Goal: Check status: Check status

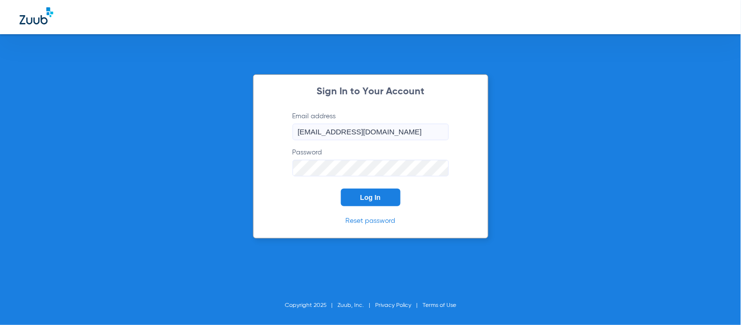
click at [364, 201] on button "Log In" at bounding box center [371, 198] width 60 height 18
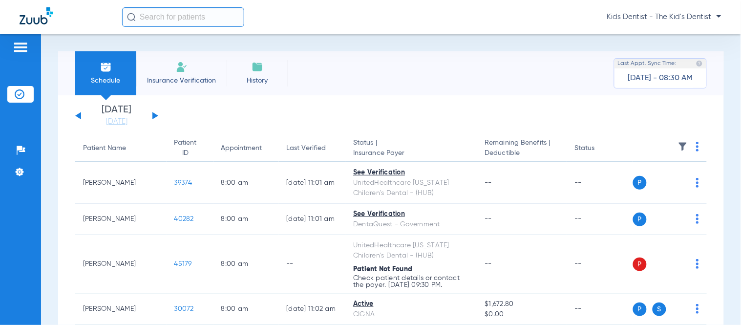
click at [149, 22] on input "text" at bounding box center [183, 17] width 122 height 20
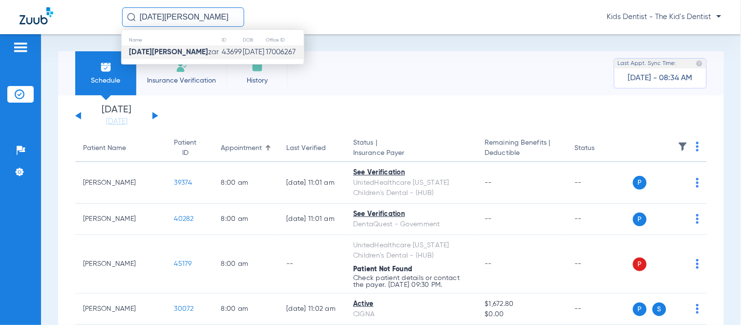
type input "[DATE][PERSON_NAME]"
click at [221, 49] on td "43699" at bounding box center [232, 52] width 22 height 14
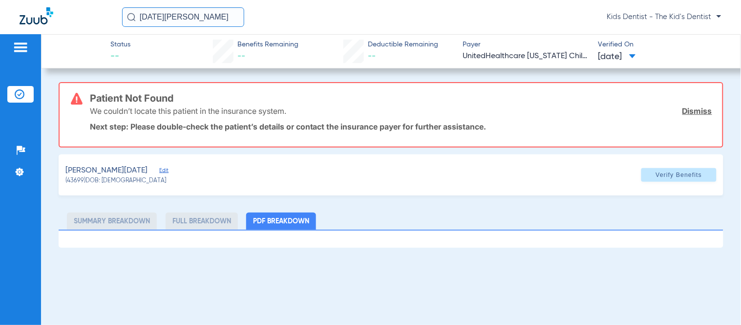
click at [694, 111] on link "Dismiss" at bounding box center [698, 111] width 30 height 10
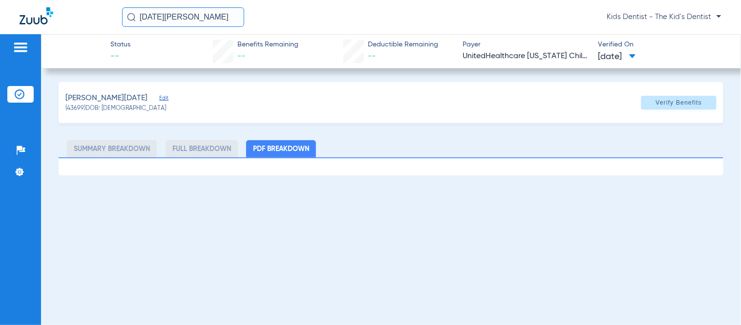
click at [649, 64] on div "Status -- Benefits Remaining -- Deductible Remaining -- Payer UnitedHealthcare …" at bounding box center [391, 51] width 700 height 34
click at [636, 60] on span "[DATE]" at bounding box center [618, 57] width 38 height 12
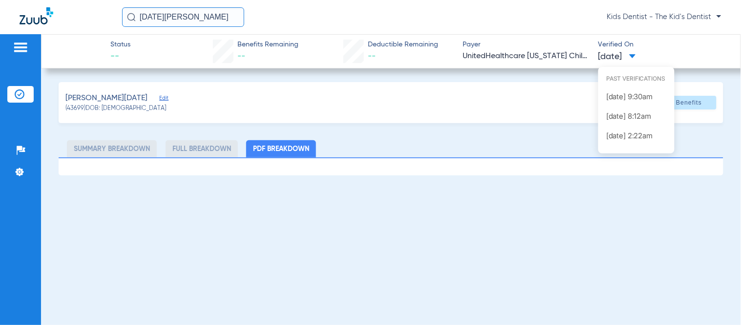
click at [672, 46] on div at bounding box center [370, 162] width 741 height 325
